Goal: Navigation & Orientation: Find specific page/section

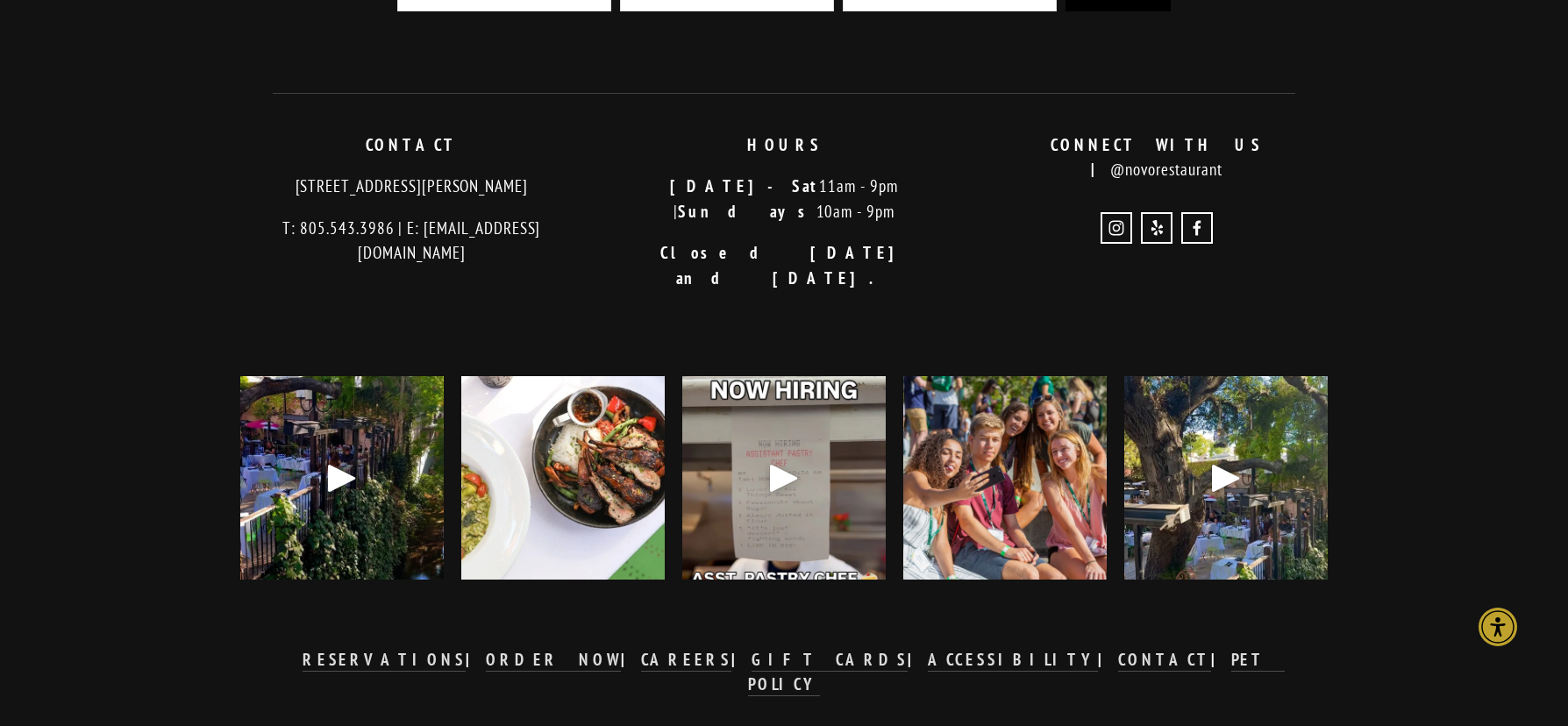
scroll to position [4093, 0]
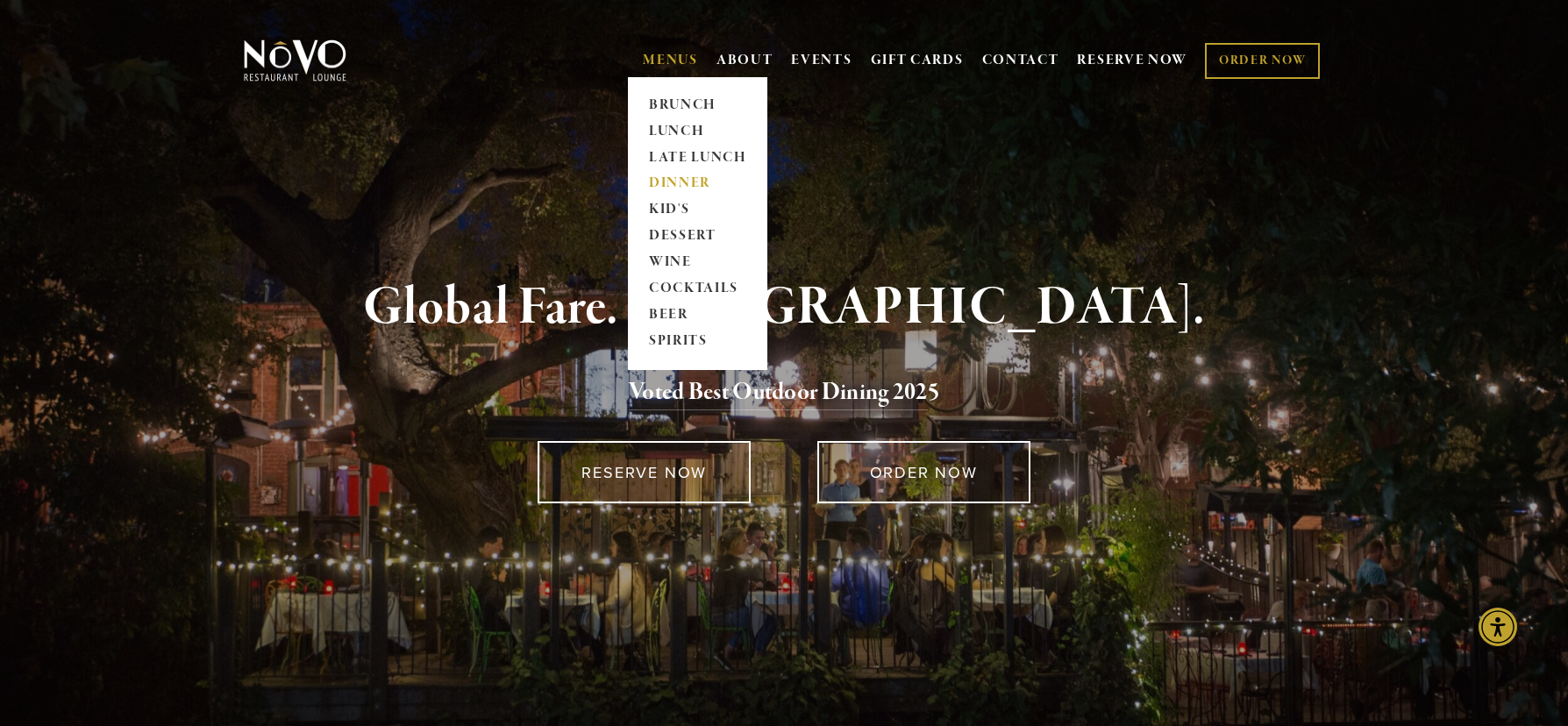
click at [661, 181] on link "DINNER" at bounding box center [698, 184] width 109 height 27
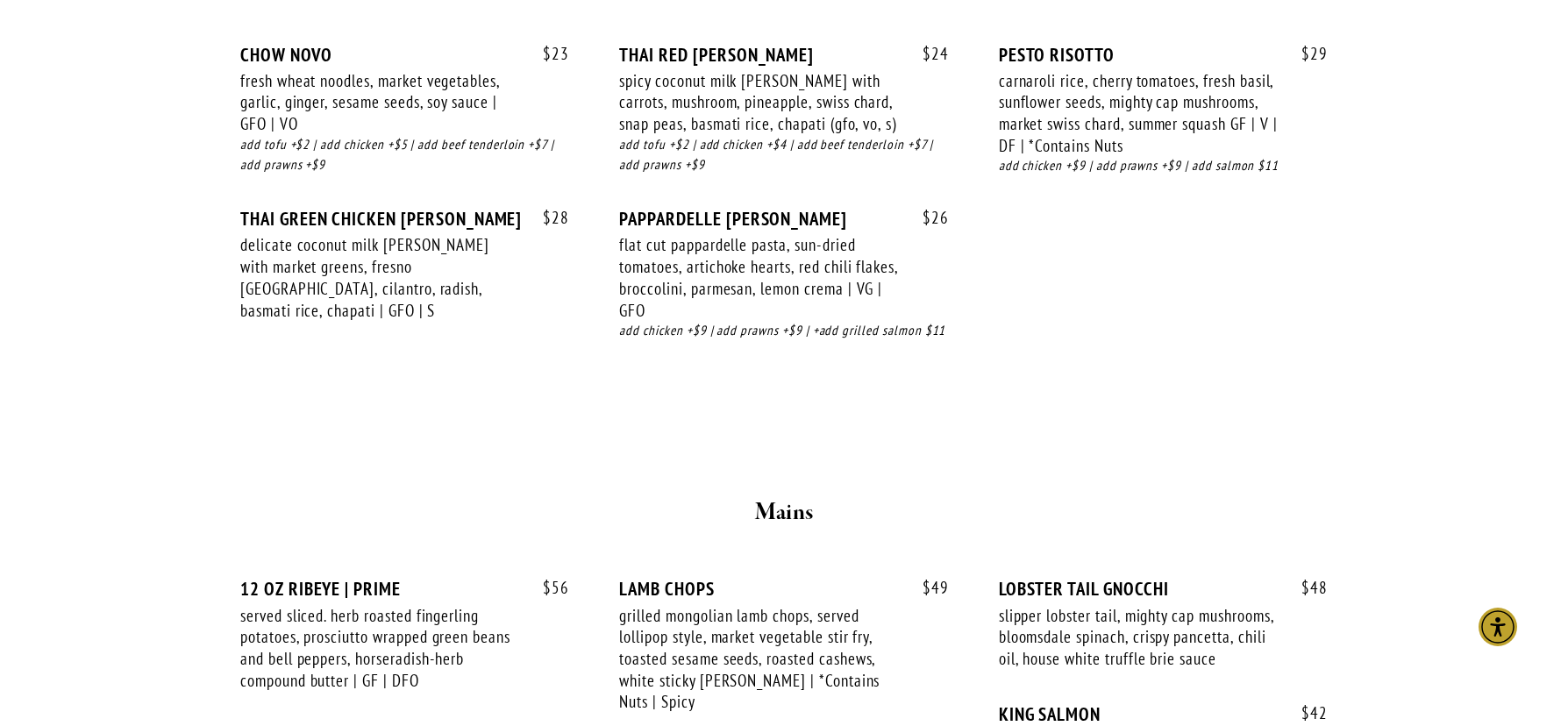
scroll to position [2504, 0]
